Goal: Transaction & Acquisition: Purchase product/service

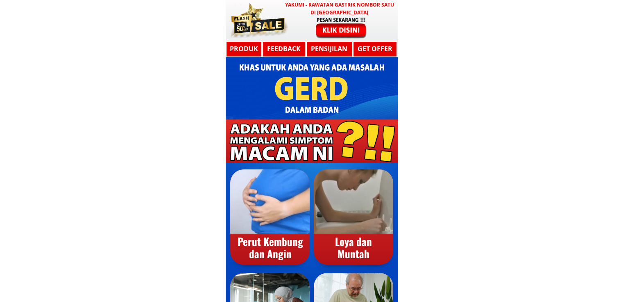
click at [337, 28] on div at bounding box center [341, 27] width 67 height 22
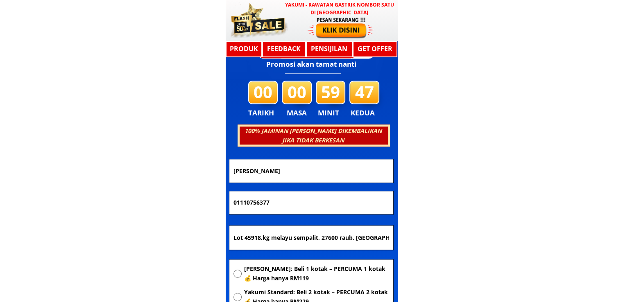
scroll to position [4388, 0]
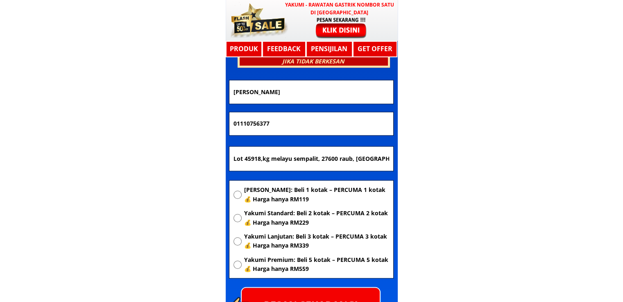
click at [314, 164] on input "Lot 45918,kg melayu sempalit, 27600 raub, [GEOGRAPHIC_DATA]" at bounding box center [312, 159] width 160 height 25
paste input "Saga [PERSON_NAME]"
type input "Saga [PERSON_NAME]"
click at [298, 194] on span "[PERSON_NAME]: Beli 1 kotak – PERCUMA 1 kotak 💰 Harga hanya RM119" at bounding box center [316, 195] width 145 height 18
radio input "true"
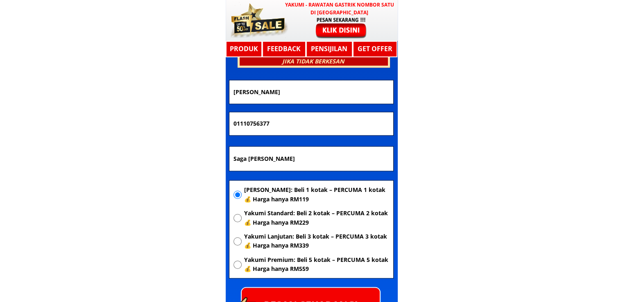
drag, startPoint x: 290, startPoint y: 123, endPoint x: 153, endPoint y: 117, distance: 137.0
paste input "98488055"
type input "0198488055"
drag, startPoint x: 301, startPoint y: 97, endPoint x: 177, endPoint y: 91, distance: 123.9
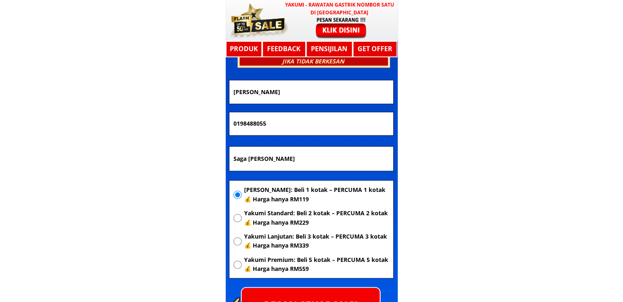
paste input "zlina Binti Managolla"
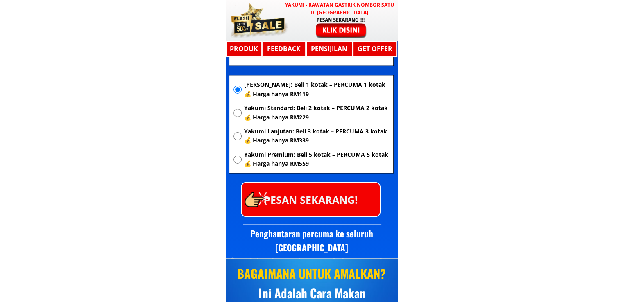
scroll to position [4511, 0]
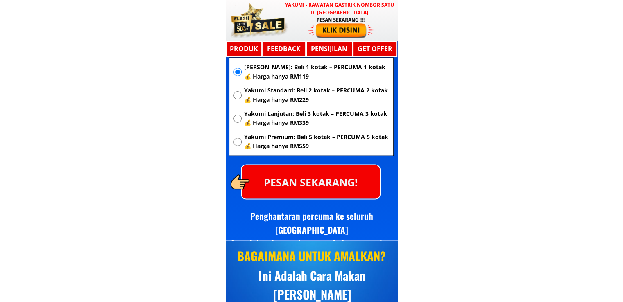
type input "[PERSON_NAME]"
click at [346, 181] on p "PESAN SEKARANG!" at bounding box center [311, 181] width 138 height 33
